Goal: Transaction & Acquisition: Purchase product/service

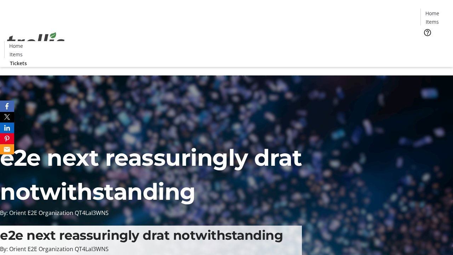
click at [426, 41] on span "Tickets" at bounding box center [434, 44] width 17 height 7
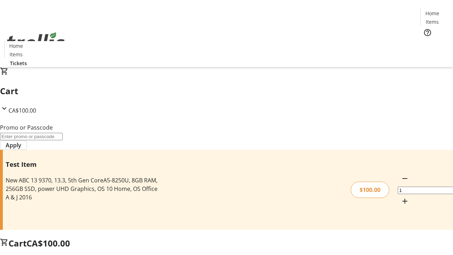
type input "PERCENT"
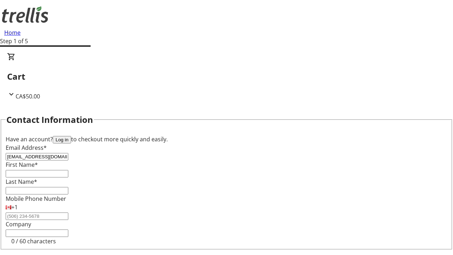
type input "[EMAIL_ADDRESS][DOMAIN_NAME]"
type input "Hulda"
type input "[PERSON_NAME]"
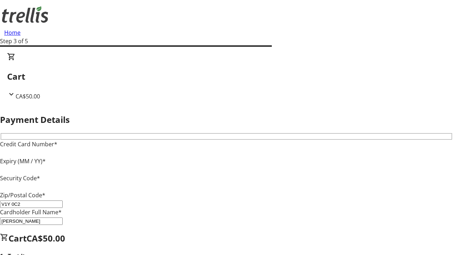
type input "V1Y 0C2"
